Goal: Book appointment/travel/reservation

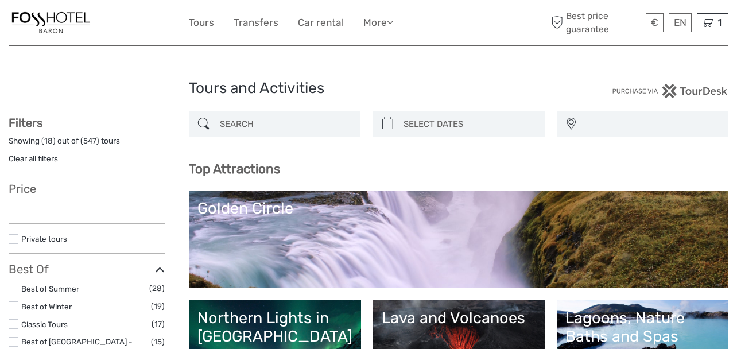
select select
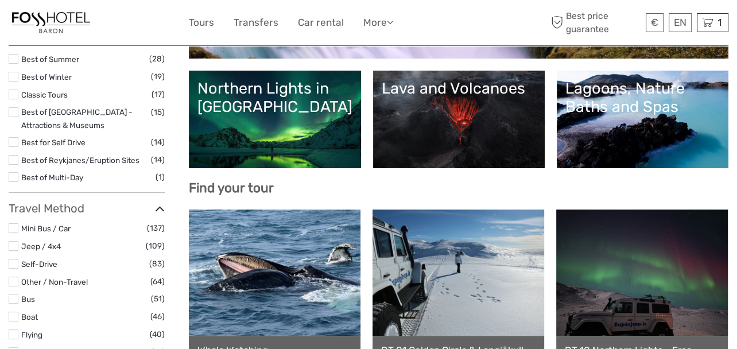
select select
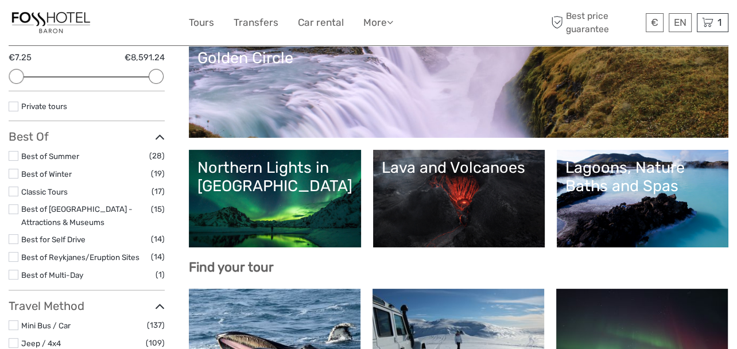
scroll to position [18, 0]
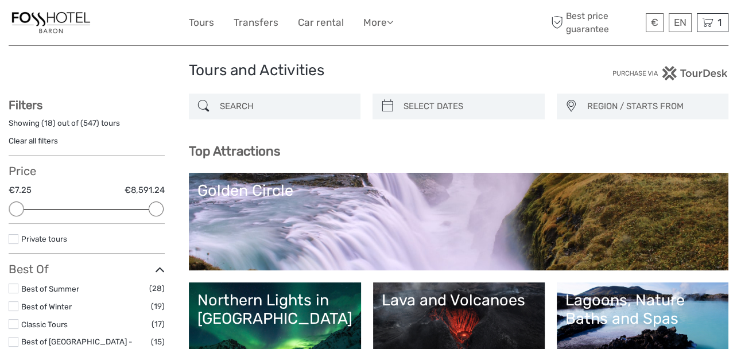
click at [304, 211] on link "Golden Circle" at bounding box center [458, 221] width 523 height 80
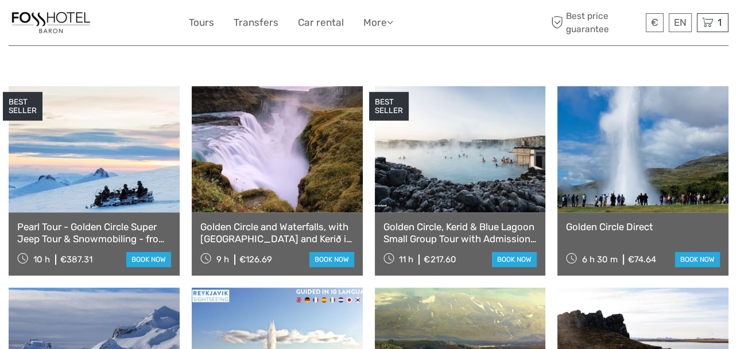
click at [277, 221] on link "Golden Circle and Waterfalls, with [GEOGRAPHIC_DATA] and Kerið in small group" at bounding box center [277, 233] width 154 height 24
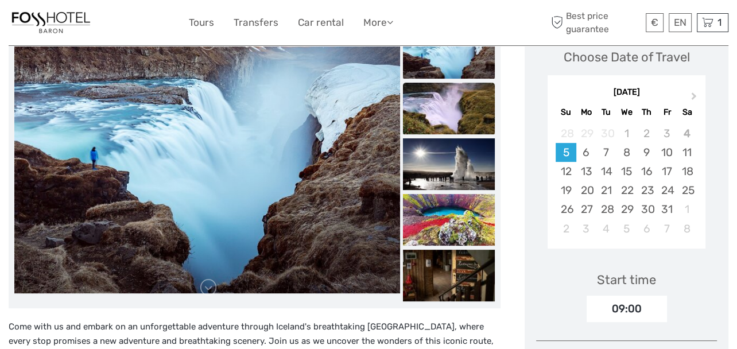
click at [474, 115] on img at bounding box center [449, 109] width 92 height 52
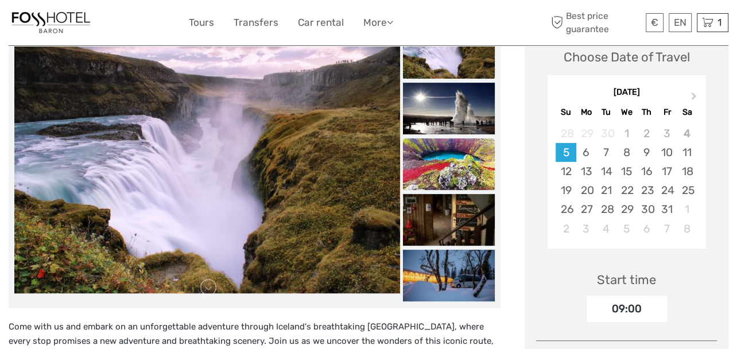
click at [466, 145] on img at bounding box center [449, 164] width 92 height 52
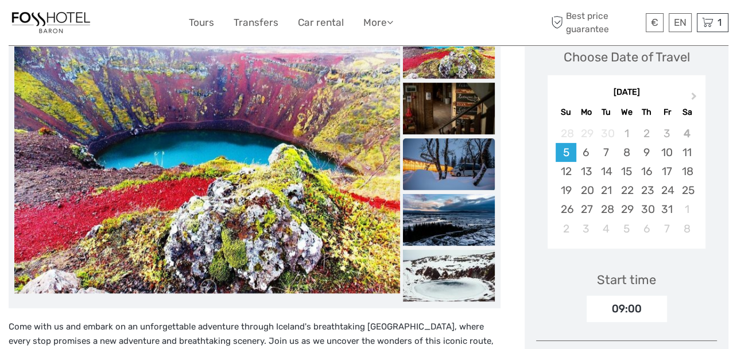
click at [466, 156] on img at bounding box center [449, 164] width 92 height 52
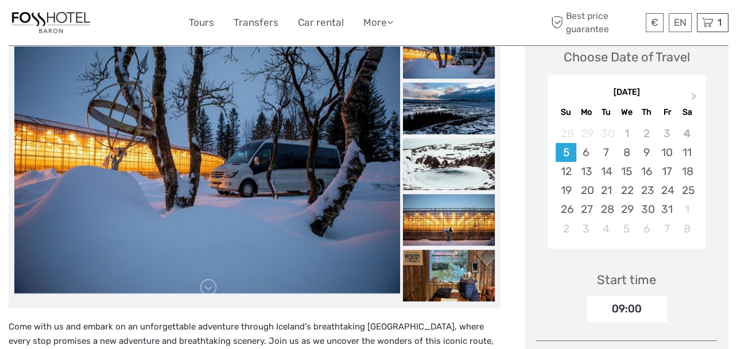
click at [452, 183] on img at bounding box center [449, 164] width 92 height 52
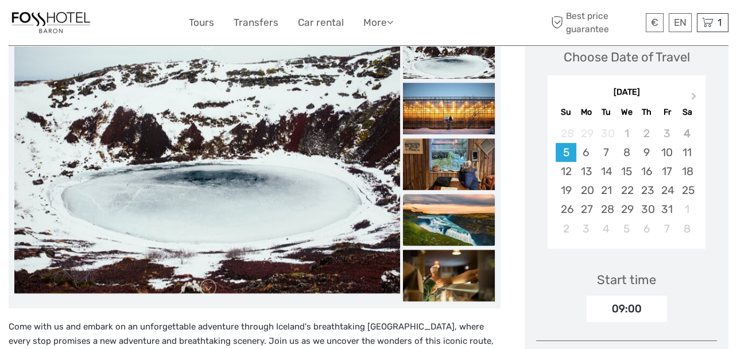
click at [446, 215] on img at bounding box center [449, 220] width 92 height 52
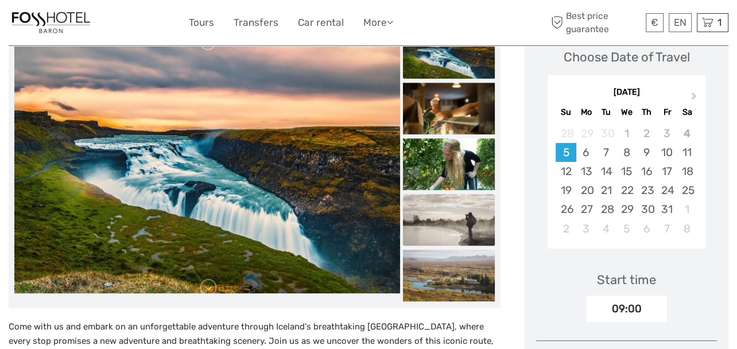
click at [437, 240] on img at bounding box center [449, 220] width 92 height 52
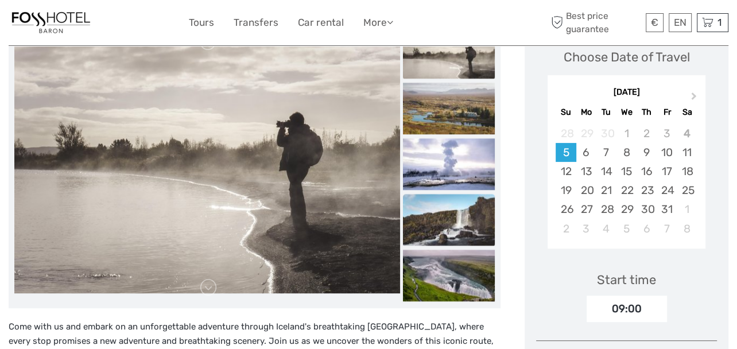
click at [439, 240] on img at bounding box center [449, 220] width 92 height 52
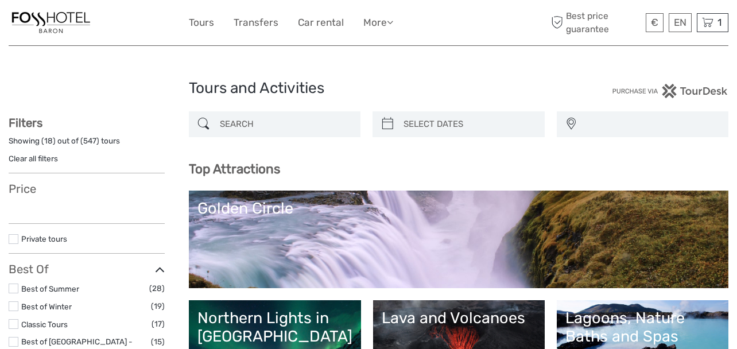
select select
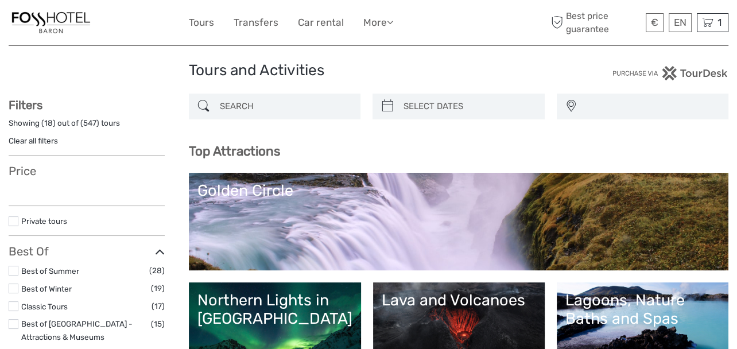
select select
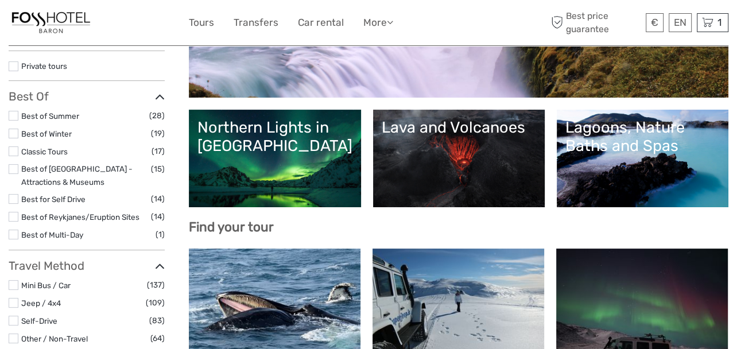
scroll to position [247, 0]
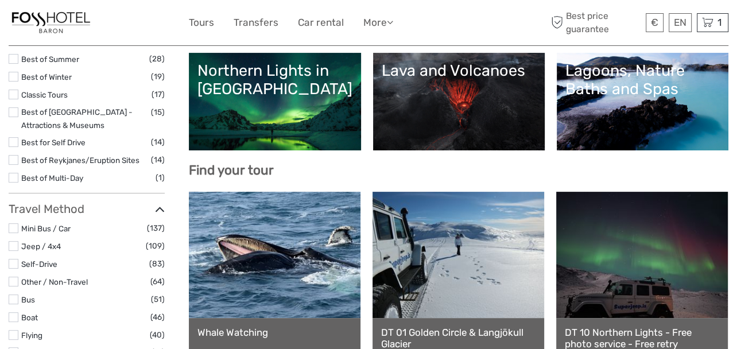
click at [254, 134] on link "Northern Lights in [GEOGRAPHIC_DATA]" at bounding box center [274, 101] width 155 height 80
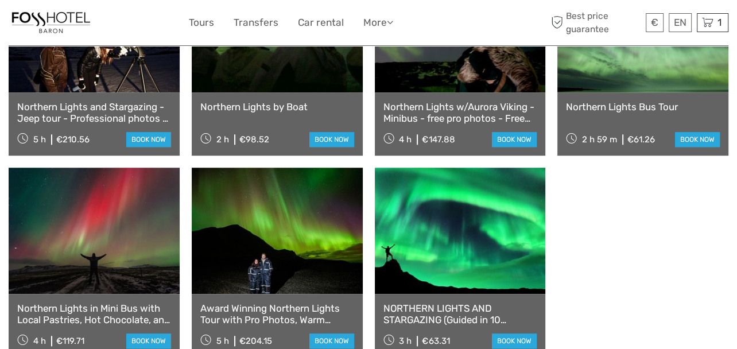
scroll to position [746, 0]
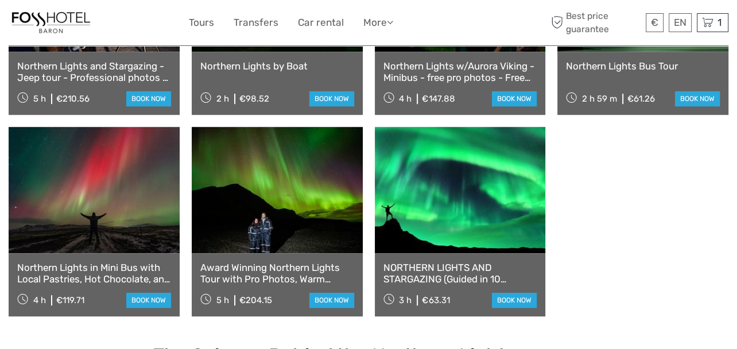
click at [449, 262] on link "NORTHERN LIGHTS AND STARGAZING (Guided in 10 languages)" at bounding box center [460, 274] width 154 height 24
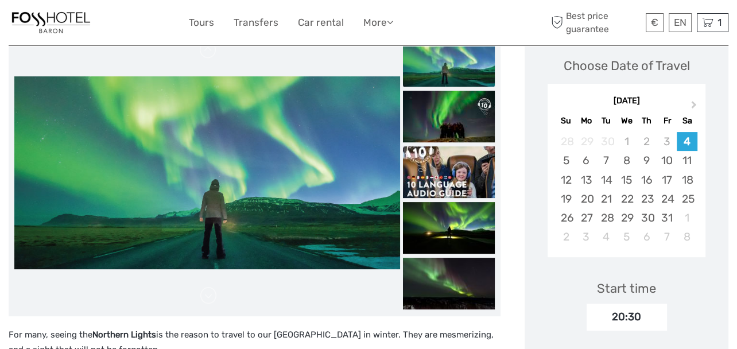
scroll to position [172, 0]
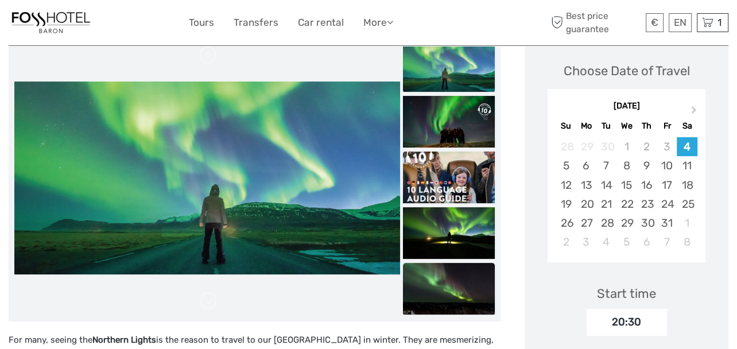
click at [468, 290] on img at bounding box center [449, 289] width 92 height 52
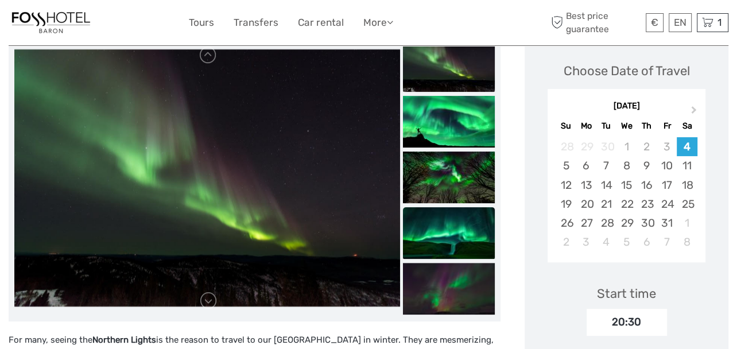
click at [479, 234] on img at bounding box center [449, 233] width 92 height 52
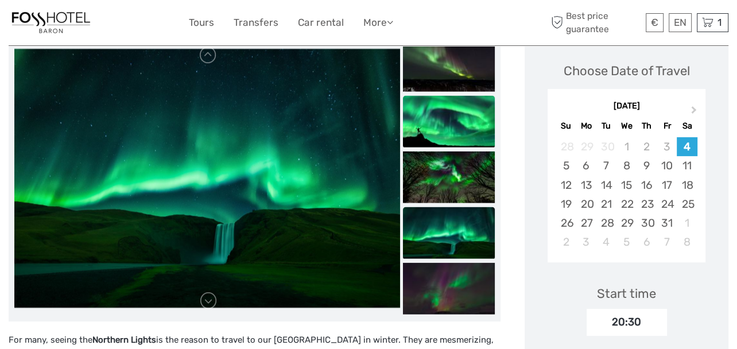
click at [467, 108] on img at bounding box center [449, 122] width 92 height 52
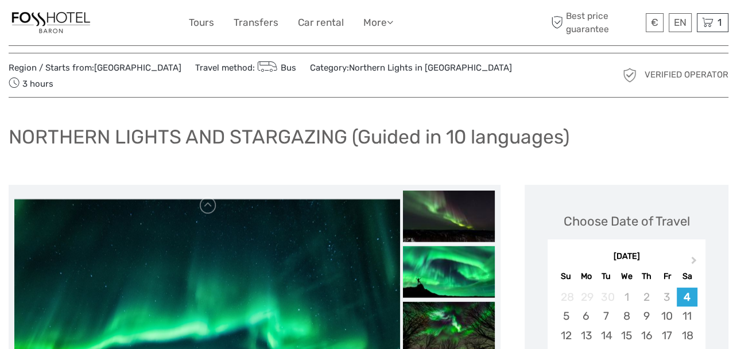
scroll to position [0, 0]
